Goal: Transaction & Acquisition: Subscribe to service/newsletter

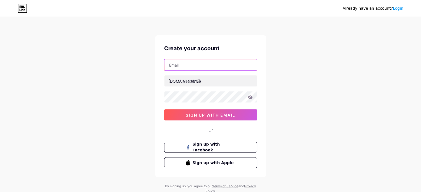
click at [201, 65] on input "text" at bounding box center [210, 64] width 92 height 11
type input "[EMAIL_ADDRESS][DOMAIN_NAME]"
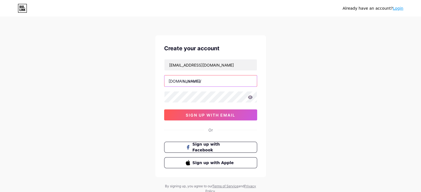
click at [201, 82] on input "text" at bounding box center [210, 81] width 92 height 11
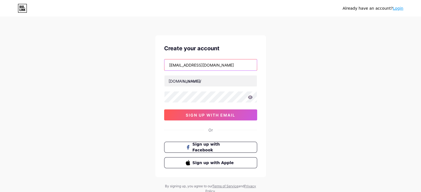
drag, startPoint x: 201, startPoint y: 64, endPoint x: 181, endPoint y: 64, distance: 20.5
click at [181, 64] on input "[EMAIL_ADDRESS][DOMAIN_NAME]" at bounding box center [210, 64] width 92 height 11
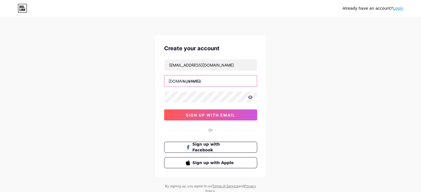
click at [191, 83] on input "text" at bounding box center [210, 81] width 92 height 11
paste input "faisalnawy"
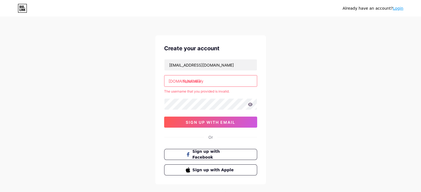
click at [193, 83] on input "faisal.nawy" at bounding box center [210, 81] width 92 height 11
click at [222, 83] on input "faisal.nawy" at bounding box center [210, 81] width 92 height 11
click at [136, 96] on div "Already have an account? Login Create your account [EMAIL_ADDRESS][DOMAIN_NAME]…" at bounding box center [210, 109] width 421 height 219
click at [126, 114] on div "Already have an account? Login Create your account [EMAIL_ADDRESS][DOMAIN_NAME]…" at bounding box center [210, 109] width 421 height 219
click at [194, 81] on input "faisal.nawy" at bounding box center [210, 81] width 92 height 11
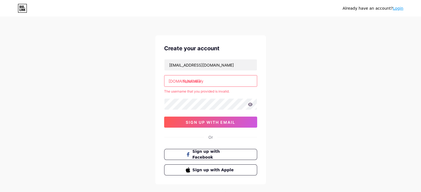
click at [193, 81] on input "faisal.nawy" at bounding box center [210, 81] width 92 height 11
click at [199, 83] on input "faisal.nawy" at bounding box center [210, 81] width 92 height 11
click at [194, 81] on input "faisal.nawy" at bounding box center [210, 81] width 92 height 11
click at [131, 104] on div "Already have an account? Login Create your account [EMAIL_ADDRESS][DOMAIN_NAME]…" at bounding box center [210, 109] width 421 height 219
click at [195, 81] on input "faisal-nawy" at bounding box center [210, 81] width 92 height 11
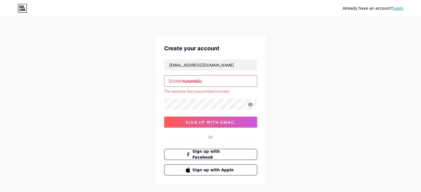
type input "faisalnawy"
click at [113, 102] on div "Already have an account? Login Create your account [EMAIL_ADDRESS][DOMAIN_NAME]…" at bounding box center [210, 109] width 421 height 219
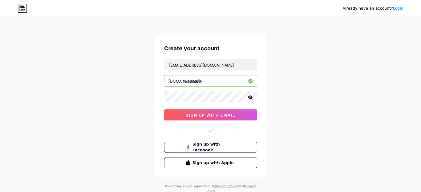
drag, startPoint x: 147, startPoint y: 100, endPoint x: 152, endPoint y: 104, distance: 5.8
click at [147, 100] on div "Already have an account? Login Create your account [EMAIL_ADDRESS][DOMAIN_NAME]…" at bounding box center [210, 106] width 421 height 212
click at [249, 99] on div at bounding box center [210, 97] width 93 height 12
click at [250, 97] on icon at bounding box center [250, 97] width 5 height 4
click at [251, 98] on icon at bounding box center [249, 98] width 5 height 4
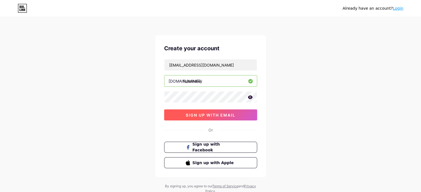
click at [236, 114] on button "sign up with email" at bounding box center [210, 115] width 93 height 11
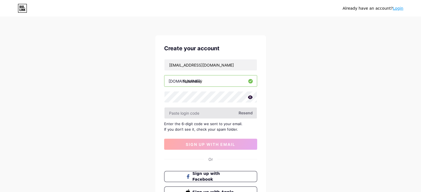
click at [193, 109] on input "text" at bounding box center [210, 113] width 92 height 11
paste input "981127"
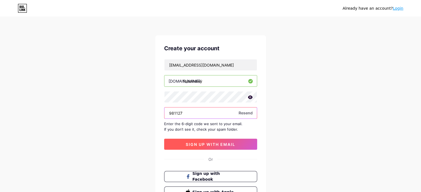
type input "981127"
click at [191, 145] on span "sign up with email" at bounding box center [211, 144] width 50 height 5
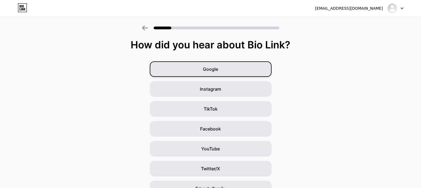
click at [225, 69] on div "Google" at bounding box center [211, 68] width 122 height 15
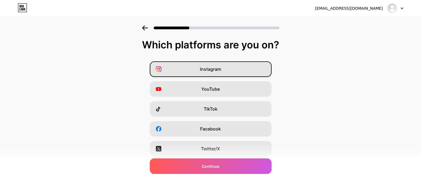
click at [207, 69] on span "Instagram" at bounding box center [210, 69] width 21 height 7
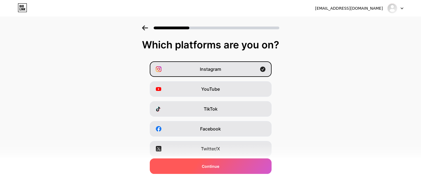
click at [211, 167] on span "Continue" at bounding box center [210, 167] width 17 height 6
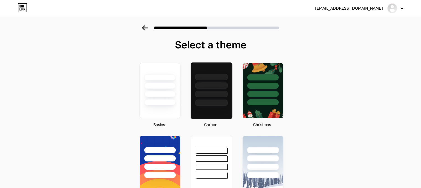
click at [214, 89] on div at bounding box center [211, 84] width 42 height 43
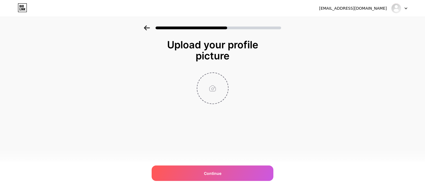
click at [210, 89] on input "file" at bounding box center [212, 88] width 31 height 31
type input "C:\fakepath\undefined_create_me_image_idin (2).png"
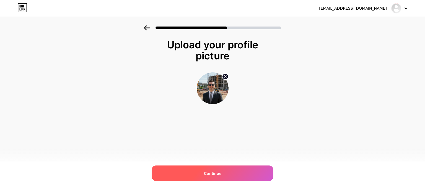
click at [226, 170] on div "Continue" at bounding box center [213, 173] width 122 height 15
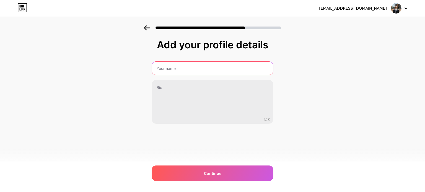
click at [194, 69] on input "text" at bounding box center [212, 68] width 121 height 13
type input "[PERSON_NAME]"
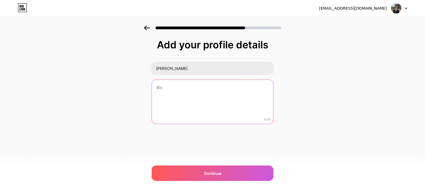
click at [204, 110] on textarea at bounding box center [212, 102] width 121 height 45
paste textarea "[PERSON_NAME] | مستشار عقاري — NAWY مستشار عقاري بشركة ناوي. أساعدك تختار وتستث…"
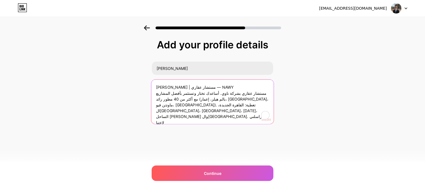
drag, startPoint x: 184, startPoint y: 98, endPoint x: 168, endPoint y: 124, distance: 29.8
click at [168, 124] on textarea "[PERSON_NAME] | مستشار عقاري — NAWY مستشار عقاري بشركة ناوي. أساعدك تختار وتستث…" at bounding box center [212, 102] width 122 height 45
click at [167, 103] on textarea "[PERSON_NAME] | مستشار عقاري — NAWY مستشار عقاري بشركة ناوي. أساعدك تختار وتستث…" at bounding box center [212, 102] width 122 height 45
click at [231, 98] on textarea "[PERSON_NAME] | مستشار عقاري — NAWY مستشار عقاري بشركة ناوي. أساعدك تختار وتستث…" at bounding box center [212, 102] width 122 height 45
click at [215, 100] on textarea "[PERSON_NAME] | مستشار عقاري — NAWY مستشار عقاري بشركة ناوي. أساعدك تختار وتستث…" at bounding box center [212, 102] width 122 height 45
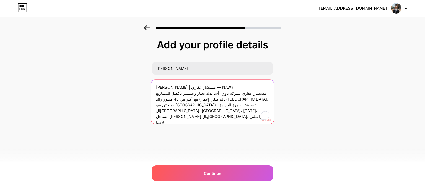
click at [215, 100] on textarea "[PERSON_NAME] | مستشار عقاري — NAWY مستشار عقاري بشركة ناوي. أساعدك تختار وتستث…" at bounding box center [212, 102] width 122 height 45
click at [211, 100] on textarea "[PERSON_NAME] | مستشار عقاري — NAWY مستشار عقاري بشركة ناوي. أساعدك تختار وتستث…" at bounding box center [212, 102] width 122 height 45
drag, startPoint x: 252, startPoint y: 99, endPoint x: 154, endPoint y: 100, distance: 97.7
click at [155, 100] on textarea "[PERSON_NAME] | مستشار عقاري — NAWY مستشار عقاري بشركة ناوي. أساعدك تختار وتستث…" at bounding box center [212, 102] width 122 height 45
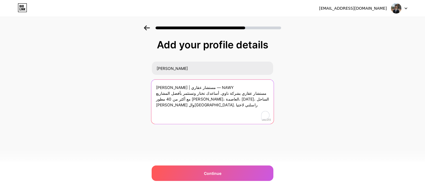
click at [196, 98] on textarea "[PERSON_NAME] | مستشار عقاري — NAWY مستشار عقاري بشركة ناوي. أساعدك تختار وتستث…" at bounding box center [212, 102] width 122 height 45
drag, startPoint x: 248, startPoint y: 100, endPoint x: 173, endPoint y: 100, distance: 75.5
click at [173, 100] on textarea "[PERSON_NAME] | مستشار عقاري — NAWY مستشار عقاري بشركة ناوي. أساعدك تختار وتستث…" at bounding box center [212, 102] width 122 height 45
drag, startPoint x: 171, startPoint y: 98, endPoint x: 158, endPoint y: 97, distance: 12.8
click at [155, 97] on textarea "[PERSON_NAME] | مستشار عقاري — NAWY مستشار عقاري بشركة ناوي. أساعدك تختار وتستث…" at bounding box center [212, 102] width 122 height 45
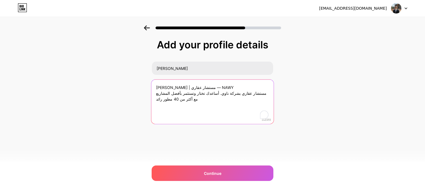
paste textarea "أسعار المطوّر مباشرة وخطط سداد مرنة"
paste textarea "راسلني لاختيارك الأنسب."
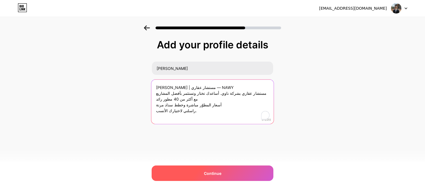
type textarea "[PERSON_NAME] | مستشار عقاري — NAWY مستشار عقاري بشركة ناوي. أساعدك تختار وتستث…"
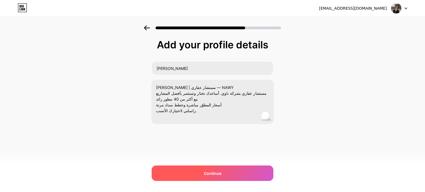
click at [219, 168] on div "Continue" at bounding box center [213, 173] width 122 height 15
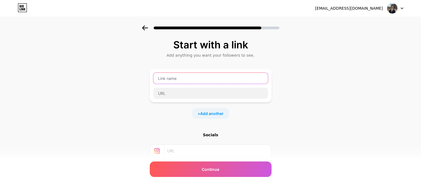
click at [192, 79] on input "text" at bounding box center [210, 78] width 115 height 11
click at [202, 76] on input "text" at bounding box center [210, 78] width 115 height 11
click at [340, 90] on div "Start with a link Add anything you want your followers to see. + Add another So…" at bounding box center [210, 122] width 421 height 195
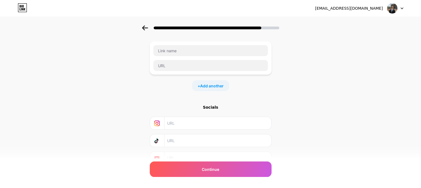
scroll to position [53, 0]
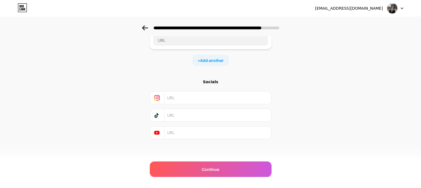
drag, startPoint x: 177, startPoint y: 92, endPoint x: 177, endPoint y: 95, distance: 3.9
click at [177, 93] on input "text" at bounding box center [217, 98] width 100 height 12
paste input "[URL][DOMAIN_NAME][DOMAIN_NAME]"
type input "[URL][DOMAIN_NAME][DOMAIN_NAME]"
click at [189, 114] on input "text" at bounding box center [217, 115] width 100 height 12
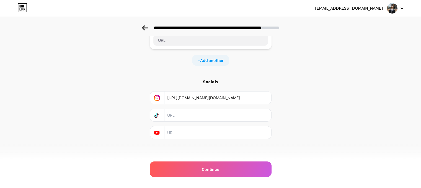
paste input "[URL][DOMAIN_NAME][DOMAIN_NAME]"
type input "[URL][DOMAIN_NAME][DOMAIN_NAME]"
click at [202, 132] on input "text" at bounding box center [217, 132] width 100 height 12
paste input "[URL][DOMAIN_NAME]"
type input "[URL][DOMAIN_NAME]"
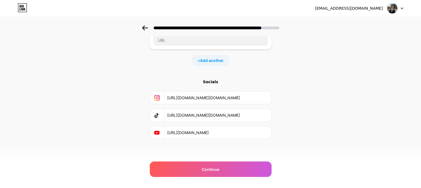
click at [212, 149] on div "Start with a link Add anything you want your followers to see. + Add another So…" at bounding box center [211, 76] width 122 height 181
click at [290, 106] on div "Start with a link Add anything you want your followers to see. + Add another So…" at bounding box center [210, 69] width 421 height 195
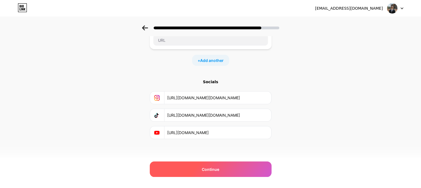
click at [234, 171] on div "Continue" at bounding box center [211, 169] width 122 height 15
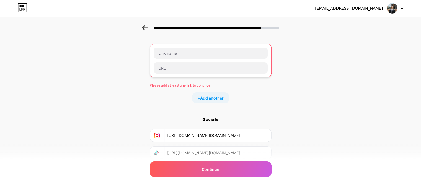
scroll to position [0, 0]
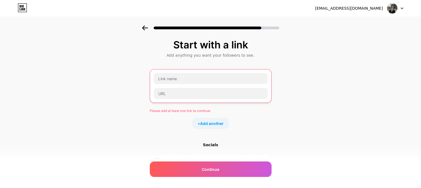
click at [191, 102] on div at bounding box center [211, 86] width 122 height 34
click at [190, 94] on input "text" at bounding box center [211, 93] width 114 height 11
click at [191, 96] on input "text" at bounding box center [211, 93] width 114 height 11
paste input "[URL][DOMAIN_NAME]"
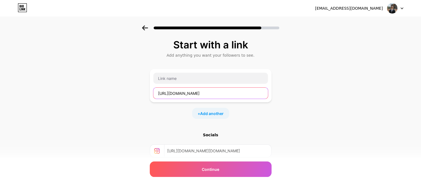
click at [228, 95] on input "[URL][DOMAIN_NAME]" at bounding box center [210, 93] width 115 height 11
type input "[URL][DOMAIN_NAME]"
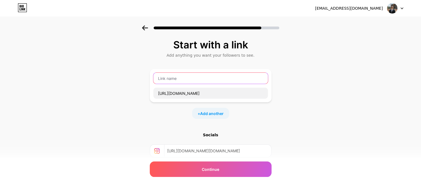
click at [227, 81] on input "text" at bounding box center [210, 78] width 115 height 11
type input "Contact"
type input "اتصل بنا"
drag, startPoint x: 330, startPoint y: 116, endPoint x: 322, endPoint y: 115, distance: 7.3
click at [329, 116] on div "Start with a link Add anything you want your followers to see. اتصل بنا [URL][D…" at bounding box center [210, 122] width 421 height 195
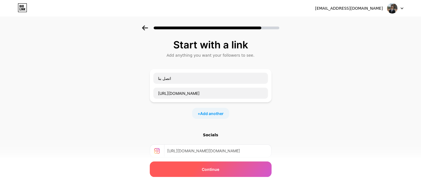
click at [227, 166] on div "Continue" at bounding box center [211, 169] width 122 height 15
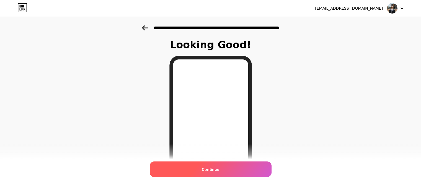
scroll to position [55, 0]
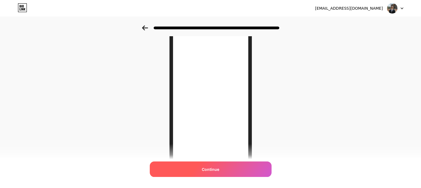
click at [214, 167] on span "Continue" at bounding box center [210, 170] width 17 height 6
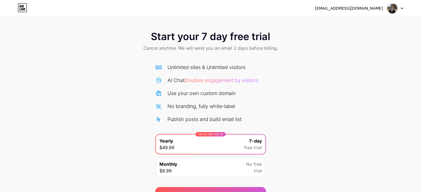
scroll to position [30, 0]
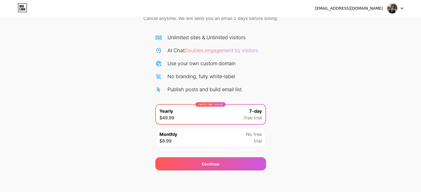
click at [395, 7] on img at bounding box center [392, 8] width 11 height 11
click at [349, 6] on div "[EMAIL_ADDRESS][DOMAIN_NAME]" at bounding box center [349, 9] width 68 height 6
click at [24, 7] on icon at bounding box center [22, 7] width 9 height 9
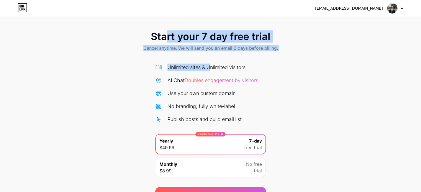
drag, startPoint x: 180, startPoint y: 46, endPoint x: 212, endPoint y: 65, distance: 37.1
click at [212, 65] on div "Start your 7 day free trial Cancel anytime. We will send you an email 2 days be…" at bounding box center [210, 112] width 421 height 175
click at [212, 65] on div "Unlimited sites & Unlimited visitors" at bounding box center [206, 67] width 78 height 7
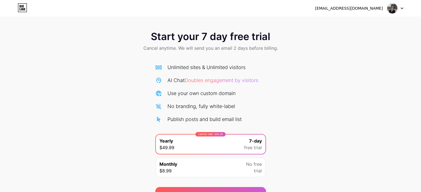
scroll to position [28, 0]
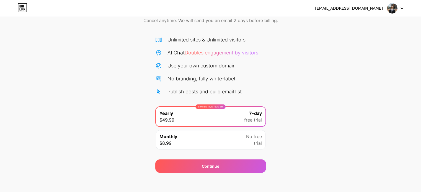
click at [230, 148] on div "Monthly $8.99 No free trial" at bounding box center [211, 139] width 110 height 19
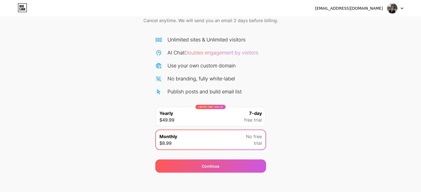
click at [219, 157] on div "Continue" at bounding box center [210, 163] width 111 height 20
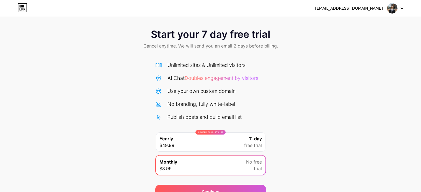
scroll to position [30, 0]
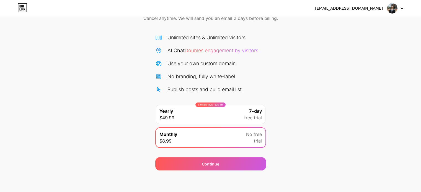
click at [262, 88] on div "Publish posts and build email list" at bounding box center [210, 89] width 111 height 7
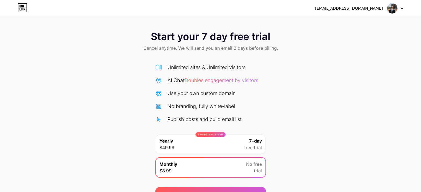
click at [245, 69] on div "Unlimited sites & Unlimited visitors" at bounding box center [206, 67] width 78 height 7
click at [401, 8] on icon at bounding box center [402, 8] width 2 height 1
click at [355, 8] on div "[EMAIL_ADDRESS][DOMAIN_NAME]" at bounding box center [349, 9] width 68 height 6
click at [395, 9] on img at bounding box center [392, 8] width 11 height 11
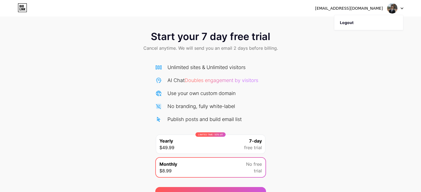
click at [20, 8] on icon at bounding box center [22, 7] width 9 height 9
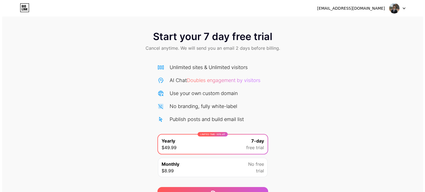
scroll to position [30, 0]
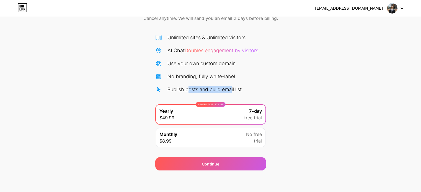
drag, startPoint x: 205, startPoint y: 90, endPoint x: 231, endPoint y: 92, distance: 26.1
click at [231, 92] on div "Publish posts and build email list" at bounding box center [204, 89] width 74 height 7
click at [195, 132] on div "Monthly $8.99 No free trial" at bounding box center [211, 137] width 110 height 19
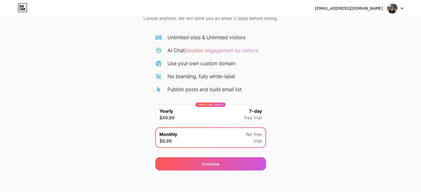
click at [206, 112] on div "LIMITED TIME : 50% off Yearly $49.99 7-day free trial" at bounding box center [211, 114] width 110 height 19
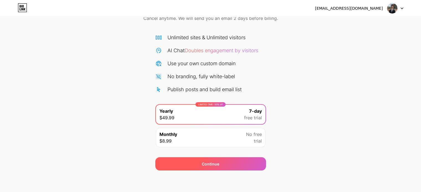
click at [204, 165] on div "Continue" at bounding box center [210, 164] width 17 height 6
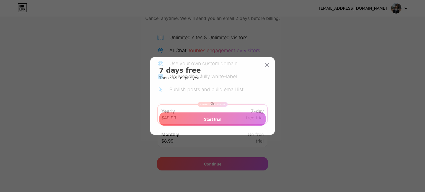
click at [211, 103] on div "Or" at bounding box center [212, 104] width 6 height 4
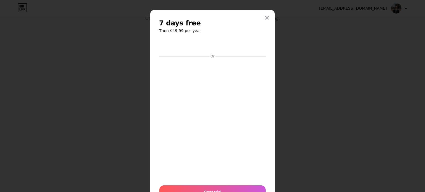
scroll to position [0, 0]
